Goal: Download file/media

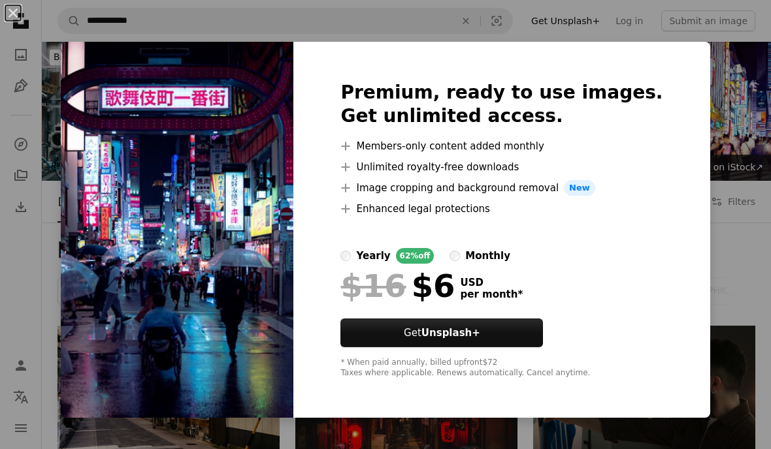
scroll to position [455, 0]
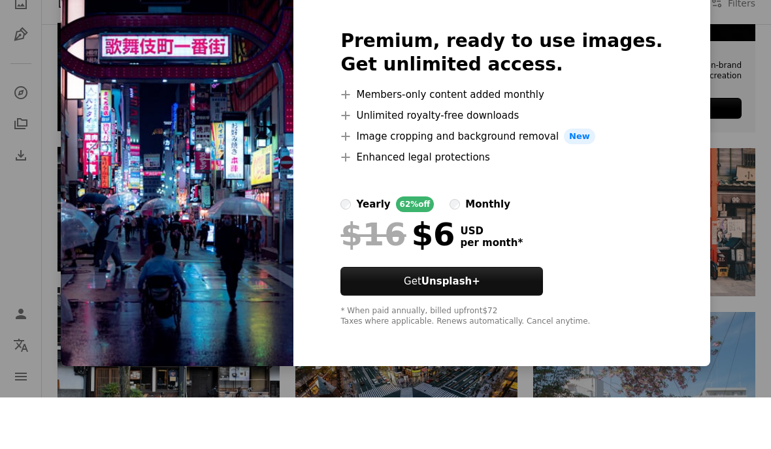
click at [710, 171] on div "An X shape Premium, ready to use images. Get unlimited access. A plus sign Memb…" at bounding box center [385, 224] width 771 height 449
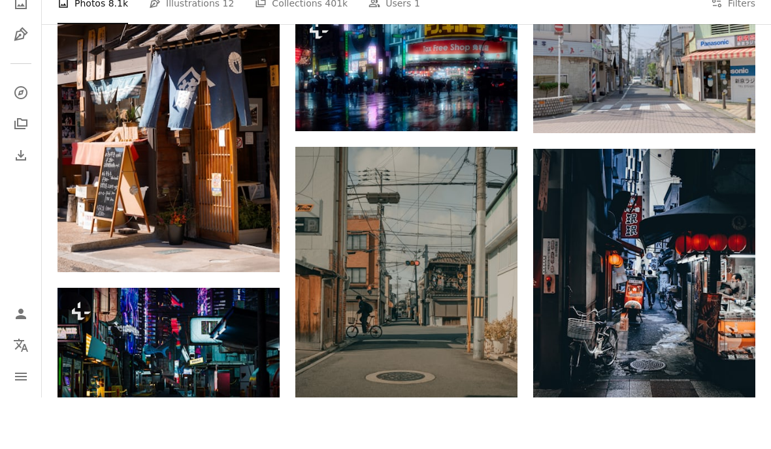
scroll to position [1150, 0]
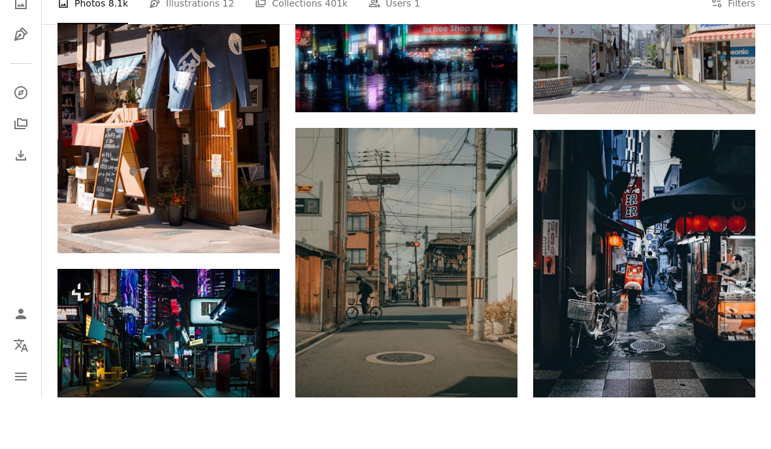
click at [208, 435] on button "A lock Download" at bounding box center [229, 445] width 73 height 21
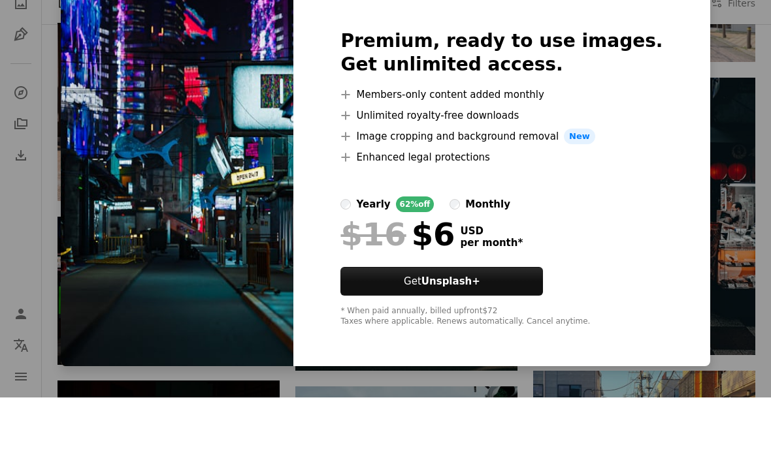
click at [704, 164] on div "An X shape Premium, ready to use images. Get unlimited access. A plus sign Memb…" at bounding box center [385, 224] width 771 height 449
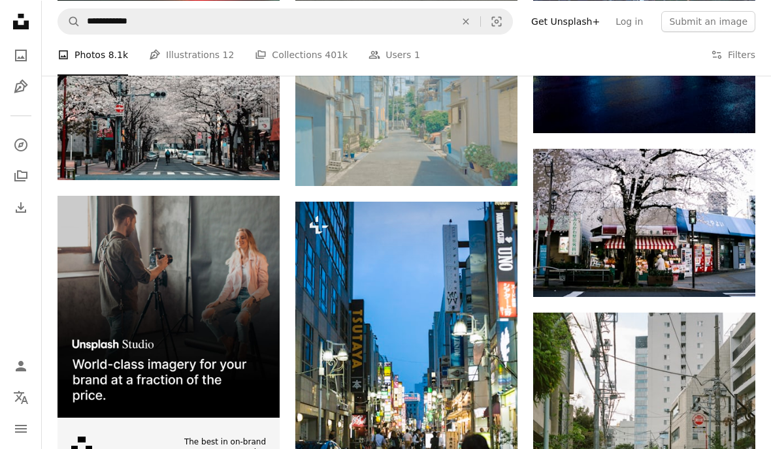
scroll to position [1951, 0]
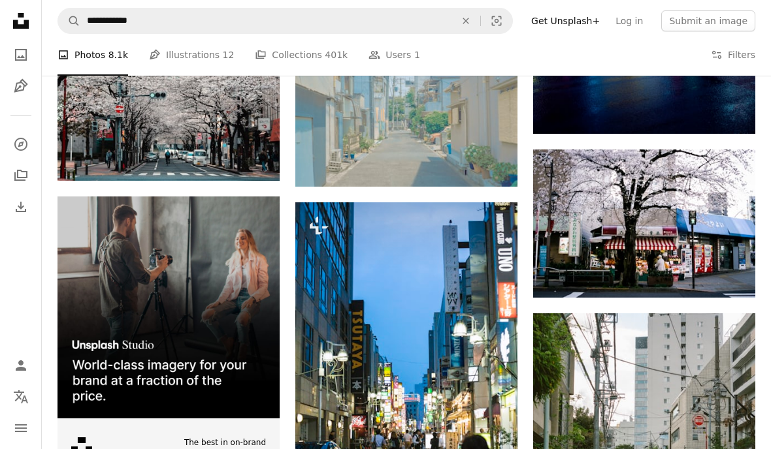
click at [646, 21] on link "Log in" at bounding box center [629, 20] width 43 height 21
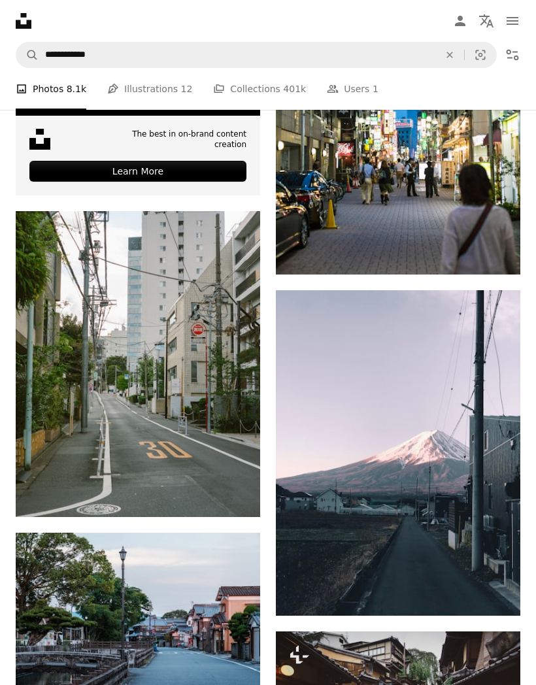
scroll to position [3514, 0]
